Goal: Navigation & Orientation: Find specific page/section

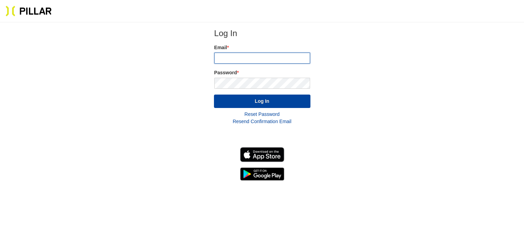
click at [231, 61] on input "email" at bounding box center [262, 58] width 96 height 11
type input "[EMAIL_ADDRESS][DOMAIN_NAME]"
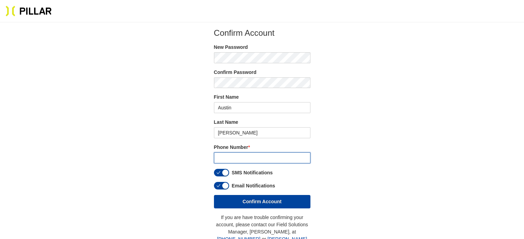
click at [237, 155] on input "tel" at bounding box center [262, 158] width 96 height 11
type input "(857) 753 - 0782"
click at [226, 172] on div "button" at bounding box center [225, 173] width 6 height 6
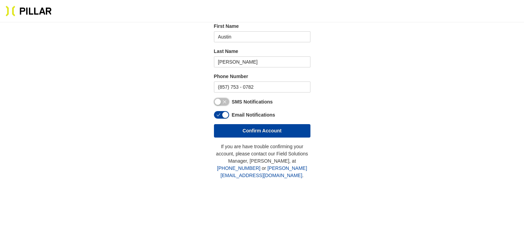
scroll to position [71, 0]
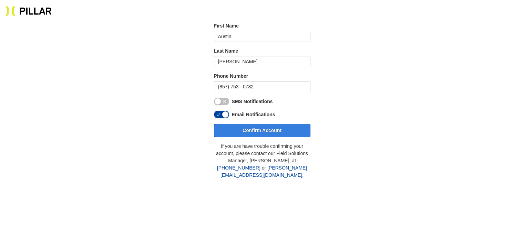
click at [252, 129] on button "Confirm Account" at bounding box center [262, 130] width 96 height 13
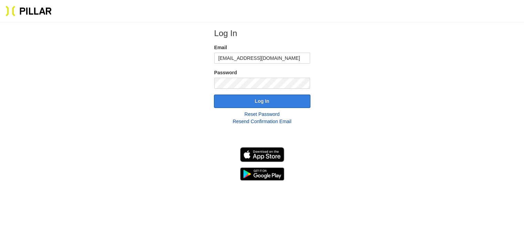
click at [247, 100] on button "Log In" at bounding box center [262, 101] width 96 height 13
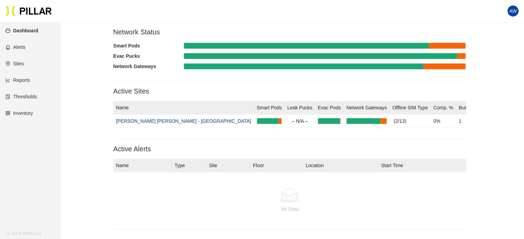
click at [18, 49] on link "Alerts" at bounding box center [16, 47] width 20 height 6
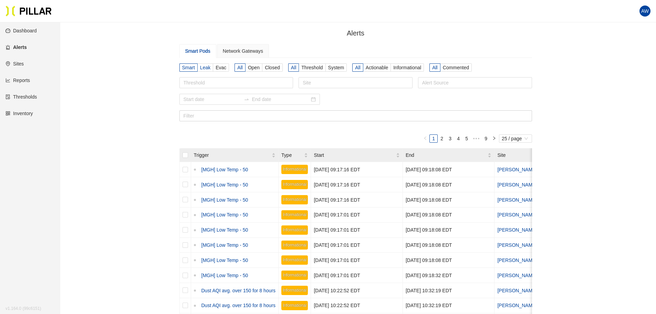
click at [208, 65] on span "Leak" at bounding box center [205, 68] width 10 height 6
click at [0, 0] on input "Leak" at bounding box center [0, 0] width 0 height 0
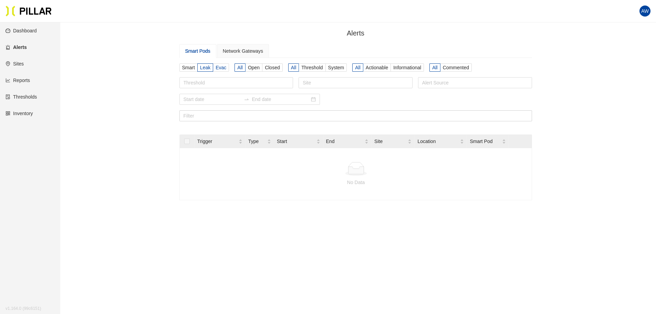
click at [222, 67] on span "Evac" at bounding box center [221, 68] width 11 height 6
click at [0, 0] on input "Evac" at bounding box center [0, 0] width 0 height 0
click at [234, 52] on div "Network Gateways" at bounding box center [243, 51] width 40 height 8
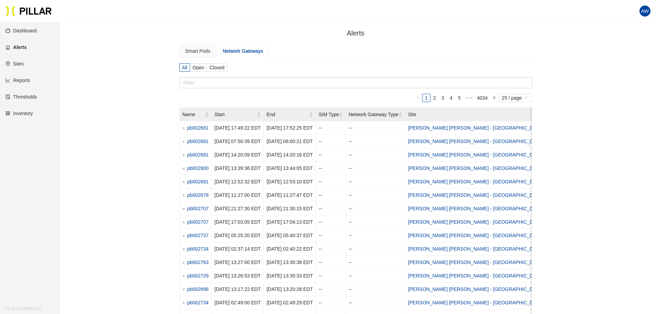
click at [21, 61] on link "Sites" at bounding box center [15, 64] width 18 height 6
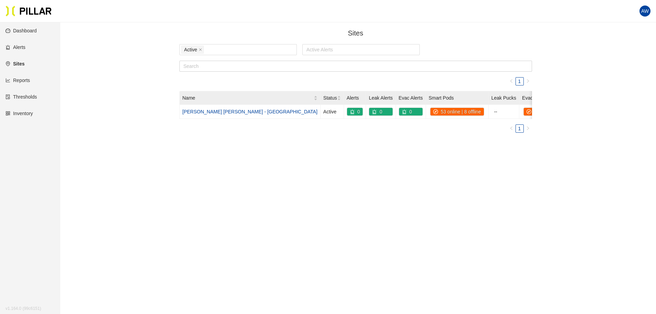
click at [26, 81] on link "Reports" at bounding box center [18, 80] width 24 height 6
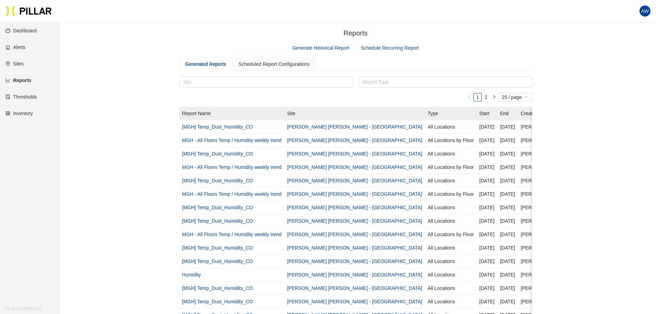
click at [17, 97] on link "Thresholds" at bounding box center [21, 97] width 31 height 6
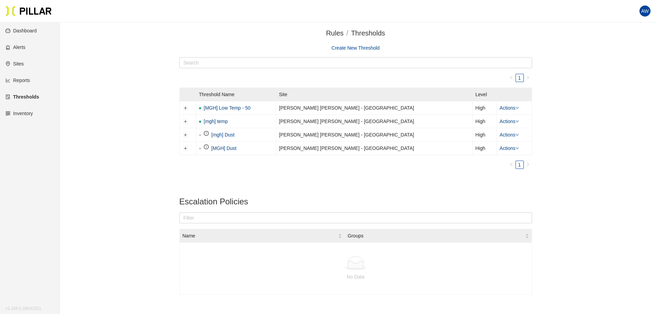
click at [21, 31] on link "Dashboard" at bounding box center [21, 31] width 31 height 6
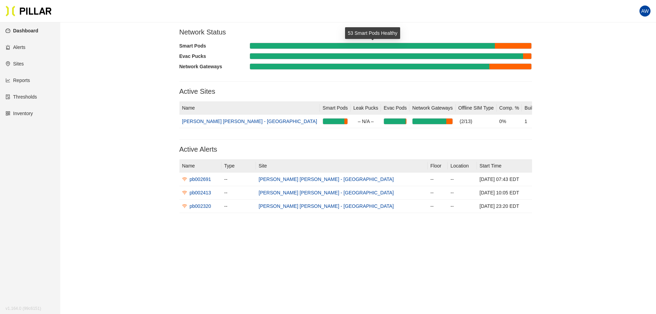
click at [256, 46] on div at bounding box center [372, 46] width 245 height 6
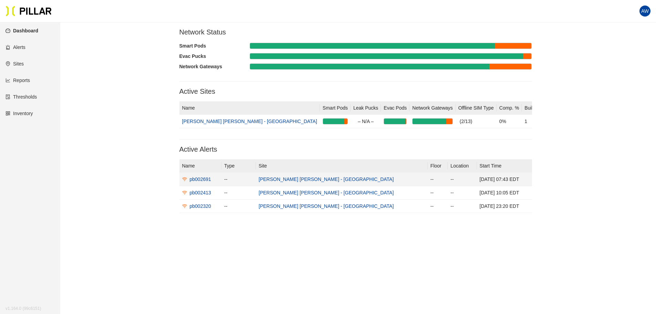
click at [307, 180] on link "[PERSON_NAME] [PERSON_NAME] - [GEOGRAPHIC_DATA]" at bounding box center [326, 179] width 135 height 6
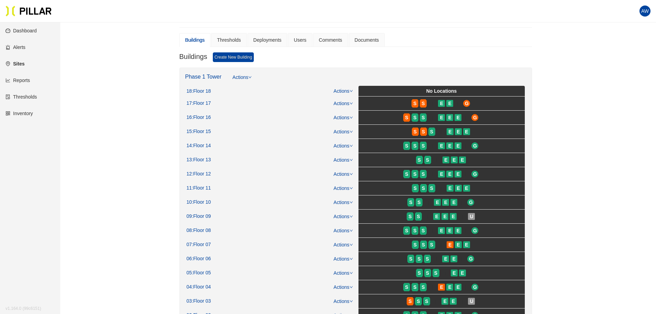
scroll to position [33, 0]
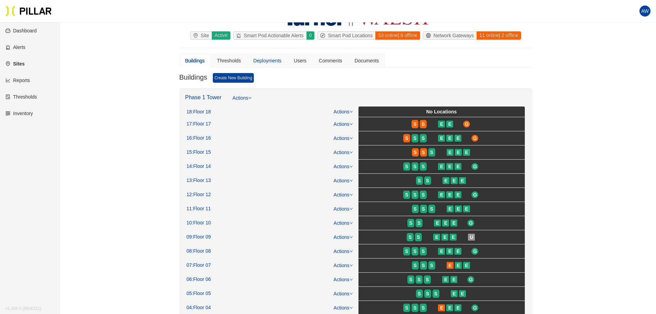
click at [266, 55] on div "Deployments" at bounding box center [268, 61] width 40 height 14
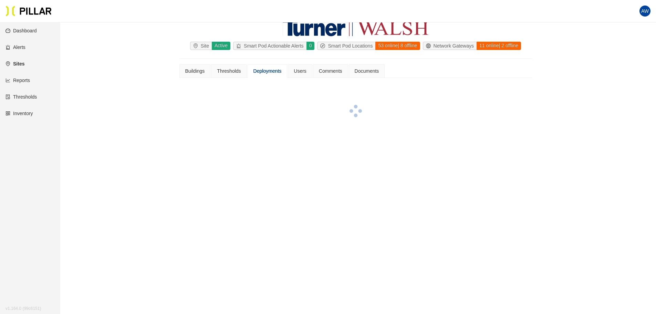
scroll to position [33, 0]
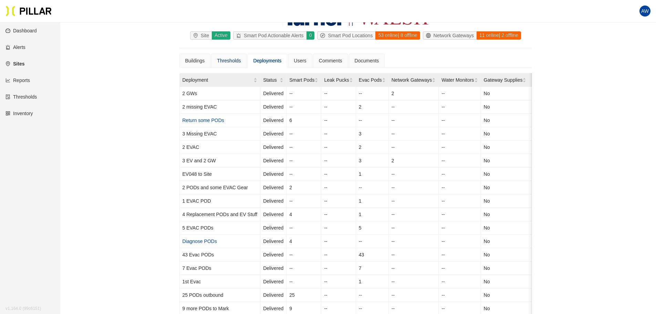
click at [231, 61] on div "Thresholds" at bounding box center [229, 61] width 24 height 8
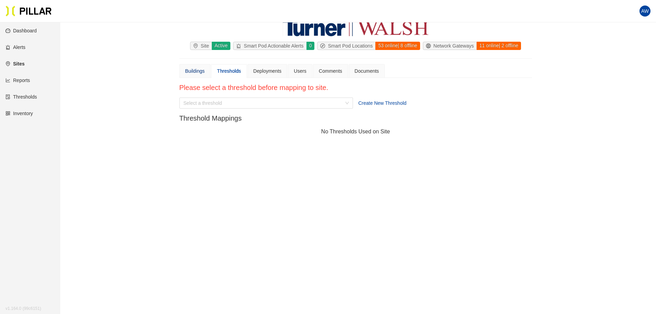
click at [188, 70] on div "Buildings" at bounding box center [195, 71] width 20 height 8
